Goal: Task Accomplishment & Management: Complete application form

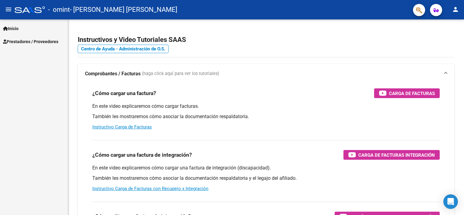
click at [454, 10] on mat-icon "person" at bounding box center [454, 9] width 7 height 7
click at [437, 39] on button "exit_to_app Salir" at bounding box center [442, 40] width 37 height 15
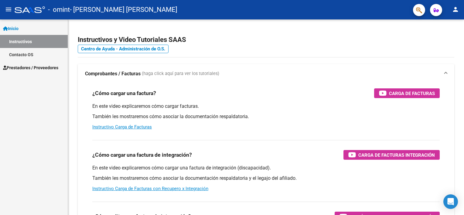
click at [39, 68] on span "Prestadores / Proveedores" at bounding box center [30, 67] width 55 height 7
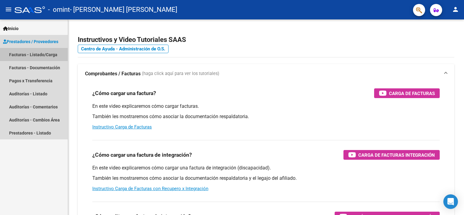
click at [43, 56] on link "Facturas - Listado/Carga" at bounding box center [34, 54] width 68 height 13
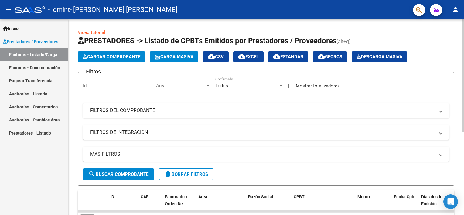
click at [96, 61] on button "Cargar Comprobante" at bounding box center [111, 56] width 67 height 11
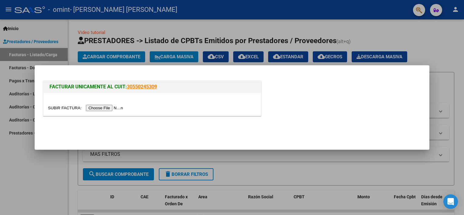
click at [104, 106] on input "file" at bounding box center [86, 108] width 77 height 6
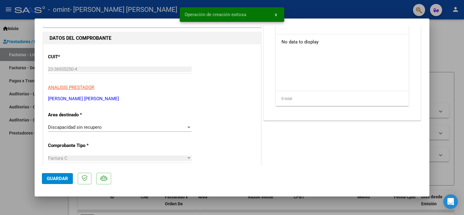
scroll to position [91, 0]
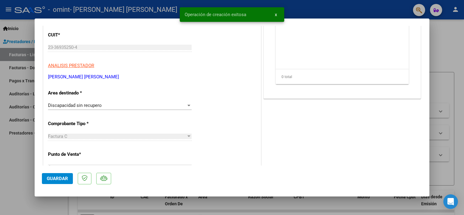
click at [121, 106] on div "Discapacidad sin recupero" at bounding box center [117, 105] width 138 height 5
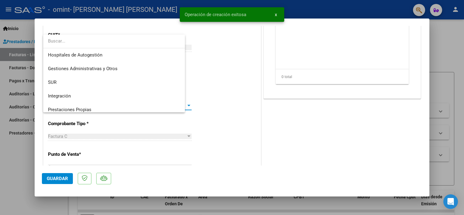
scroll to position [45, 0]
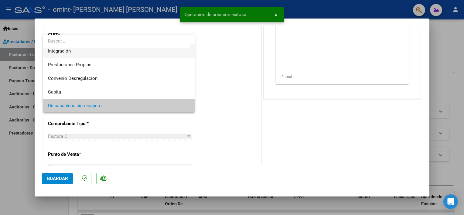
click at [100, 54] on span "Integración" at bounding box center [119, 51] width 142 height 14
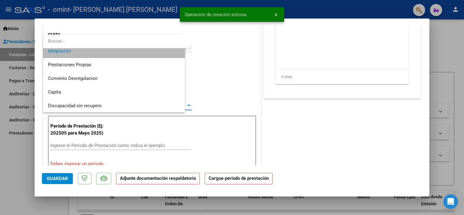
scroll to position [41, 0]
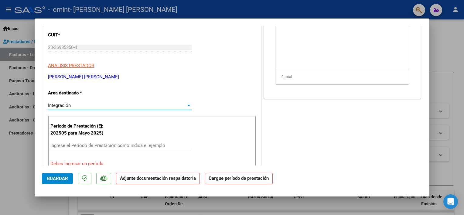
click at [108, 143] on input "Ingrese el Período de Prestación como indica el ejemplo" at bounding box center [120, 145] width 140 height 5
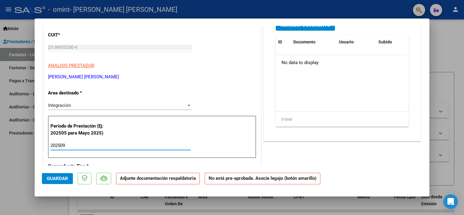
type input "202509"
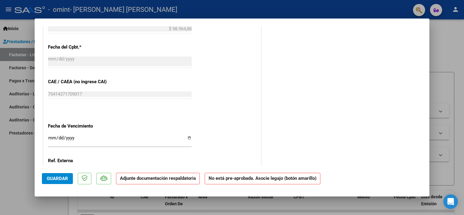
scroll to position [364, 0]
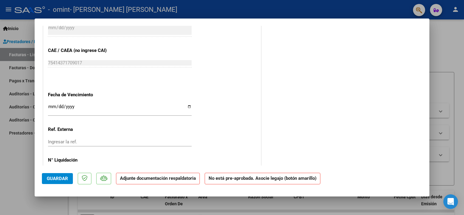
click at [61, 176] on span "Guardar" at bounding box center [57, 178] width 21 height 5
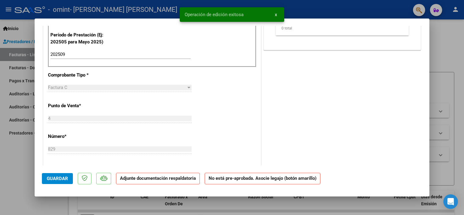
scroll to position [0, 0]
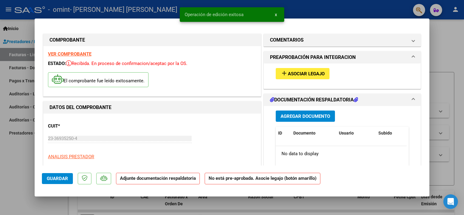
click at [313, 76] on span "Asociar Legajo" at bounding box center [306, 73] width 37 height 5
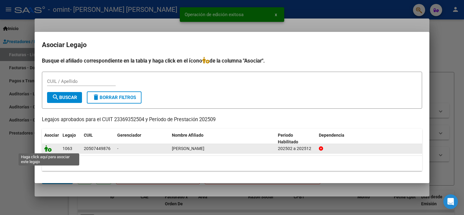
click at [49, 151] on icon at bounding box center [47, 148] width 7 height 7
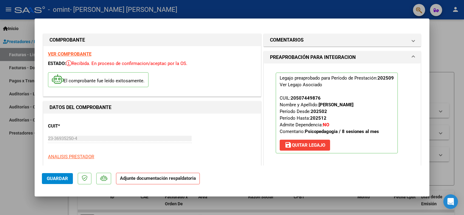
scroll to position [121, 0]
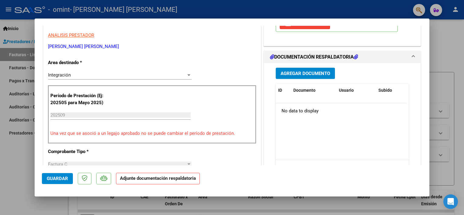
click at [302, 74] on span "Agregar Documento" at bounding box center [304, 73] width 49 height 5
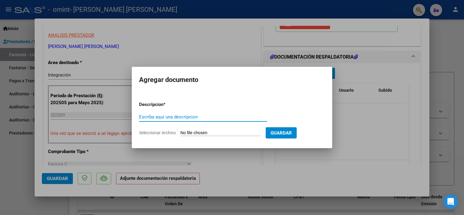
click at [225, 129] on form "Descripcion * Escriba aquí una descripcion Seleccionar Archivo Guardar" at bounding box center [232, 118] width 186 height 44
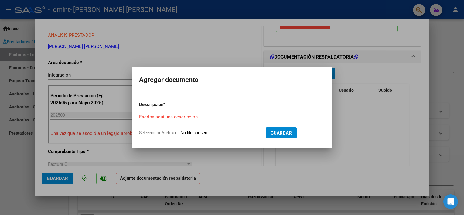
click at [224, 133] on input "Seleccionar Archivo" at bounding box center [220, 133] width 80 height 6
type input "C:\fakepath\23369352504_013_00004_00000029.pdf"
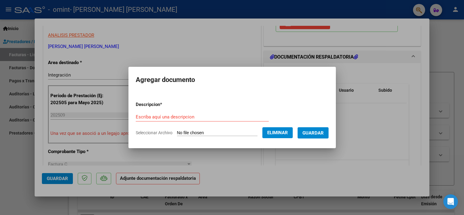
click at [187, 114] on input "Escriba aquí una descripcion" at bounding box center [202, 116] width 133 height 5
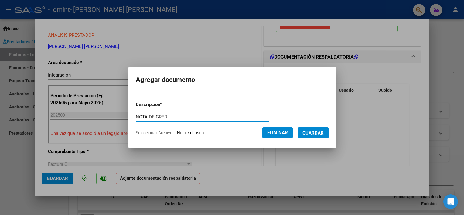
type input "NOTA DE CRED"
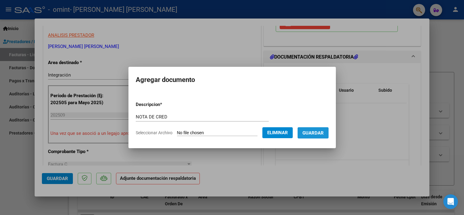
click at [316, 132] on span "Guardar" at bounding box center [312, 132] width 21 height 5
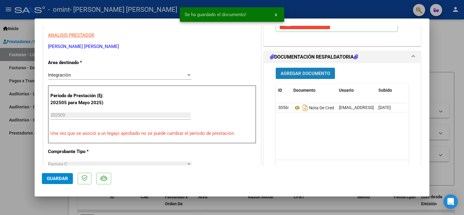
click at [299, 71] on span "Agregar Documento" at bounding box center [304, 73] width 49 height 5
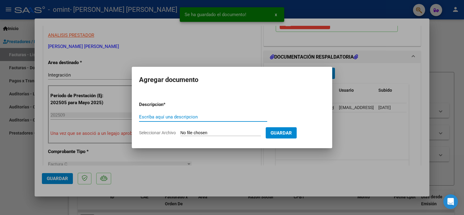
click at [222, 135] on input "Seleccionar Archivo" at bounding box center [220, 133] width 80 height 6
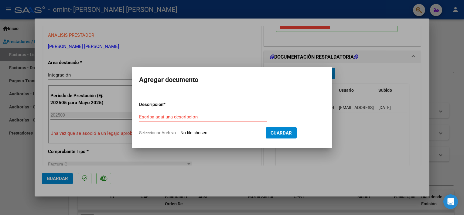
type input "C:\fakepath\PA PSP LUDUEÑA.pdf"
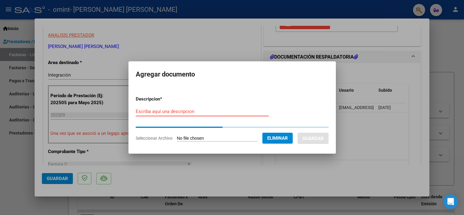
click at [218, 114] on input "Escriba aquí una descripcion" at bounding box center [202, 111] width 133 height 5
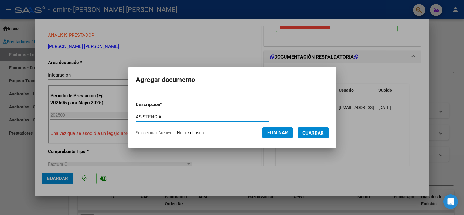
type input "ASISTENCIA"
click at [314, 131] on span "Guardar" at bounding box center [312, 132] width 21 height 5
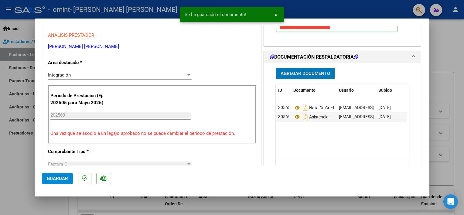
click at [69, 178] on button "Guardar" at bounding box center [57, 178] width 31 height 11
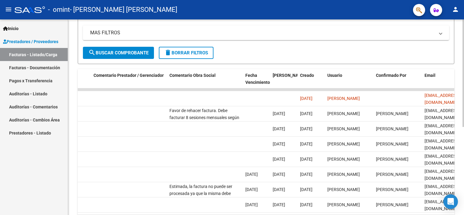
scroll to position [0, 903]
